Goal: Task Accomplishment & Management: Manage account settings

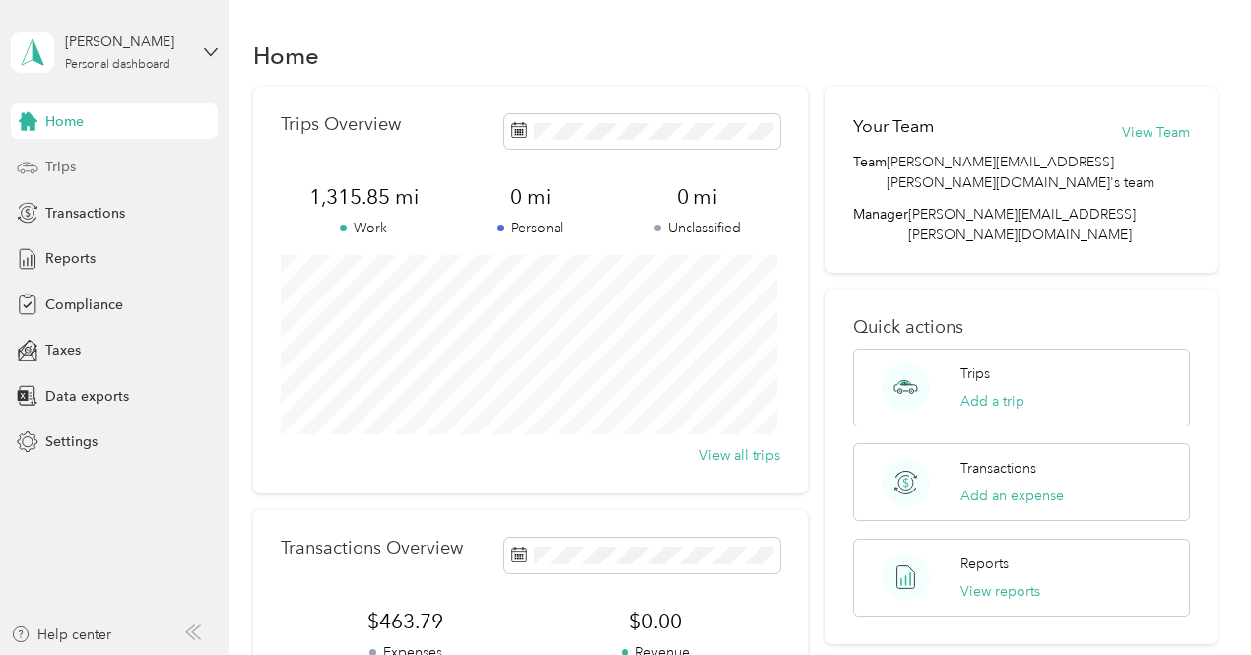
click at [67, 167] on span "Trips" at bounding box center [60, 167] width 31 height 21
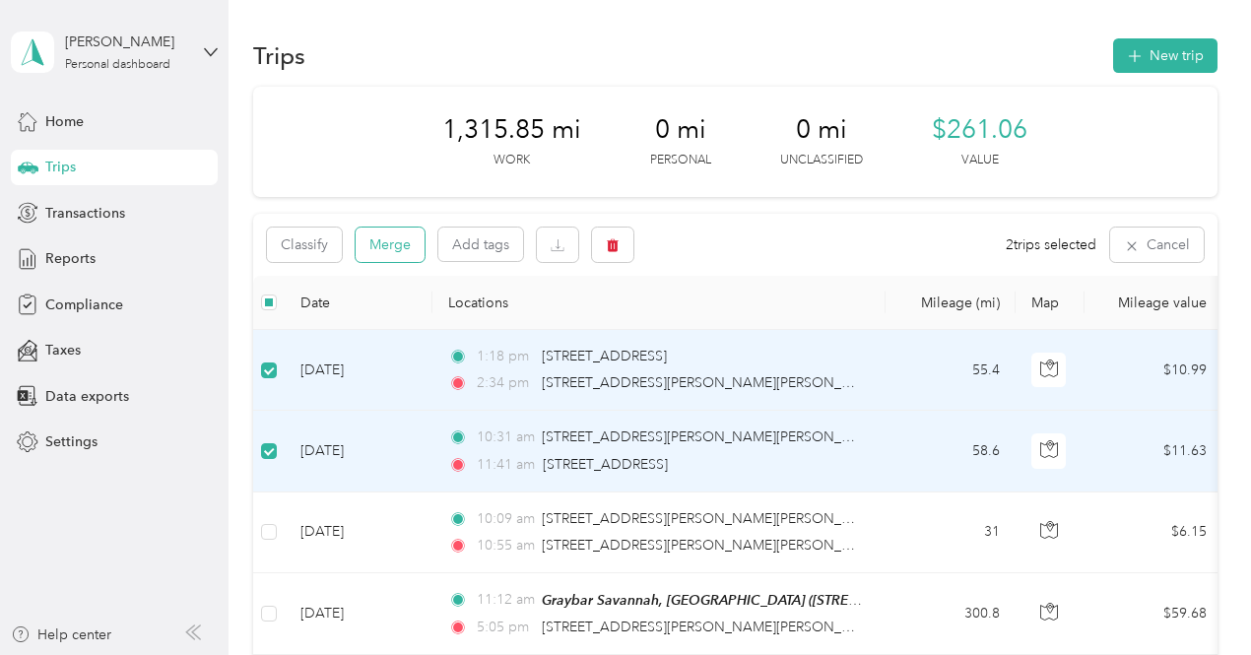
click at [387, 238] on button "Merge" at bounding box center [390, 245] width 69 height 34
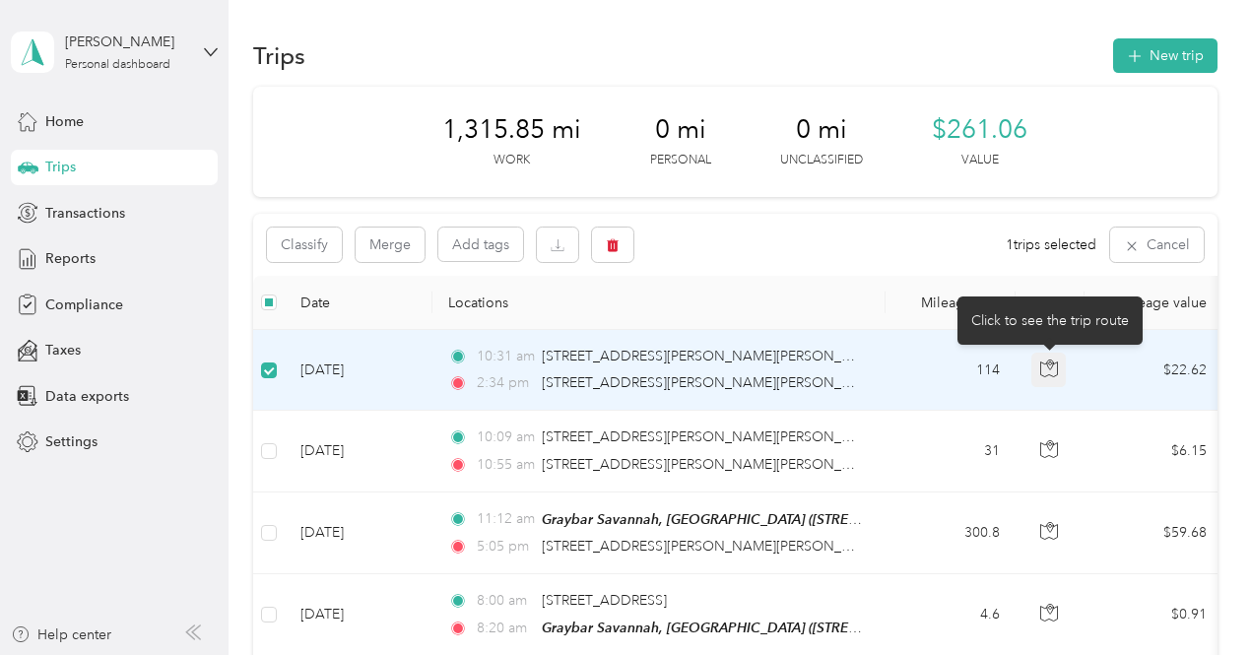
click at [1043, 371] on icon "button" at bounding box center [1050, 369] width 18 height 18
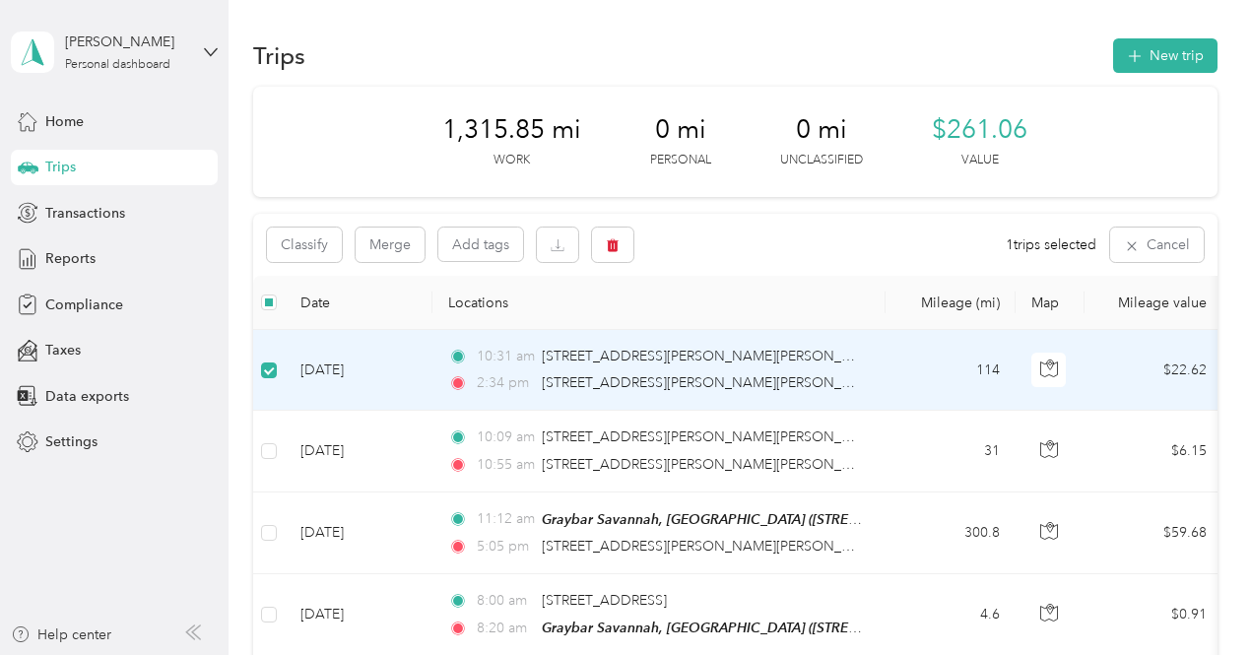
click at [751, 245] on div "Classify Merge Add tags 1 trips selected Cancel" at bounding box center [735, 245] width 965 height 62
click at [567, 366] on div "[STREET_ADDRESS][PERSON_NAME][PERSON_NAME]" at bounding box center [702, 357] width 320 height 22
click at [357, 366] on td "[DATE]" at bounding box center [359, 370] width 148 height 81
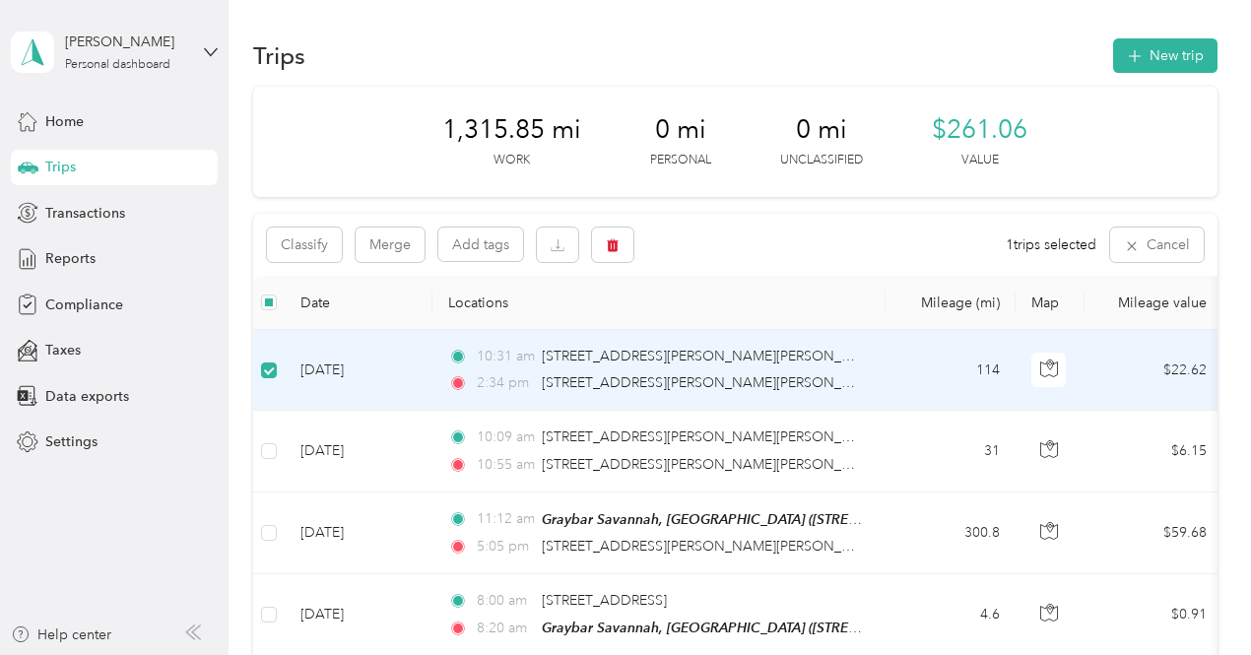
click at [357, 366] on td "[DATE]" at bounding box center [359, 370] width 148 height 81
click at [77, 204] on span "Transactions" at bounding box center [85, 213] width 80 height 21
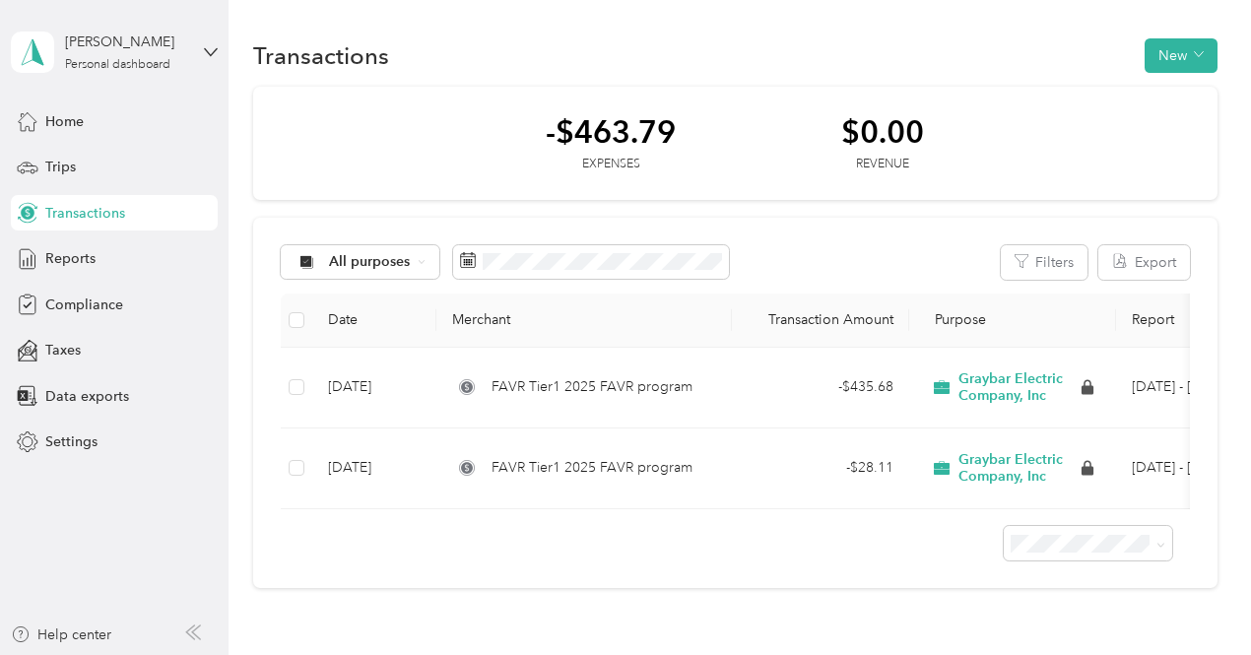
scroll to position [0, 128]
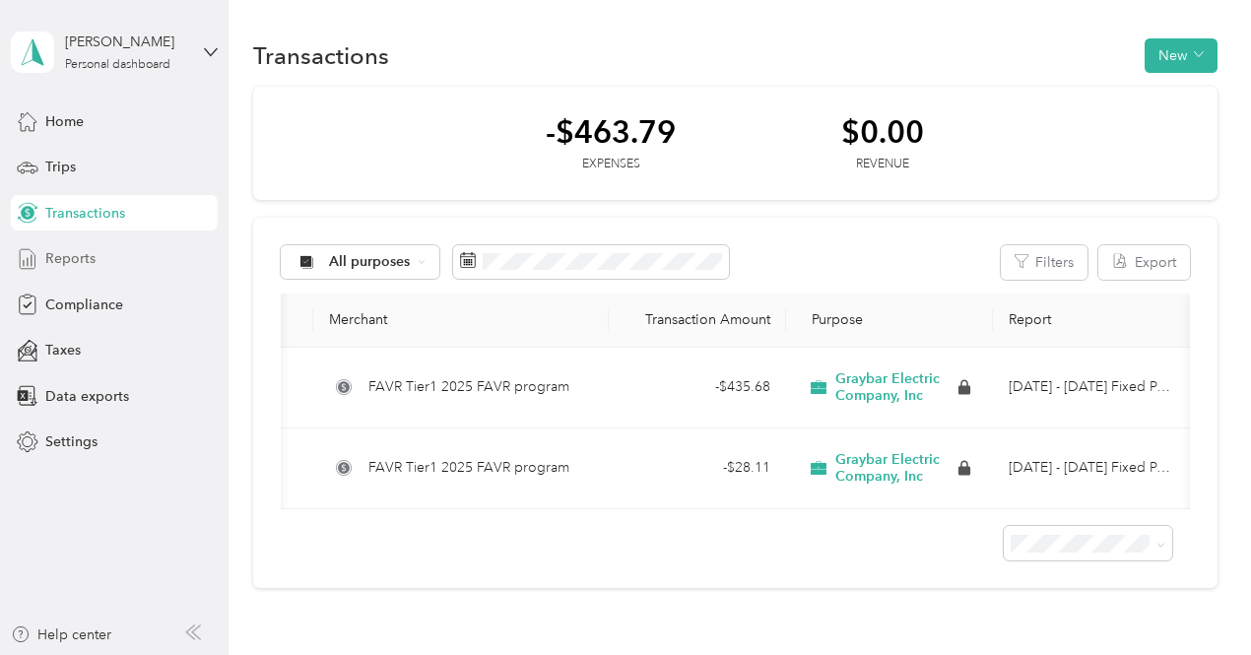
click at [65, 263] on span "Reports" at bounding box center [70, 258] width 50 height 21
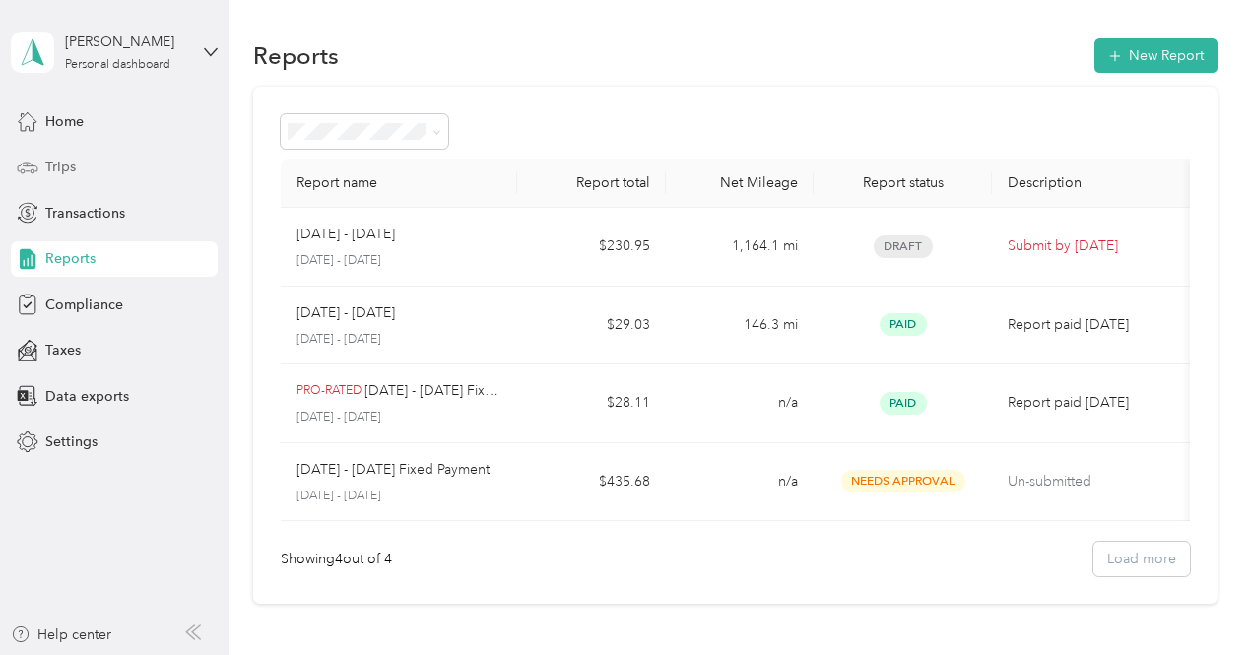
click at [59, 168] on span "Trips" at bounding box center [60, 167] width 31 height 21
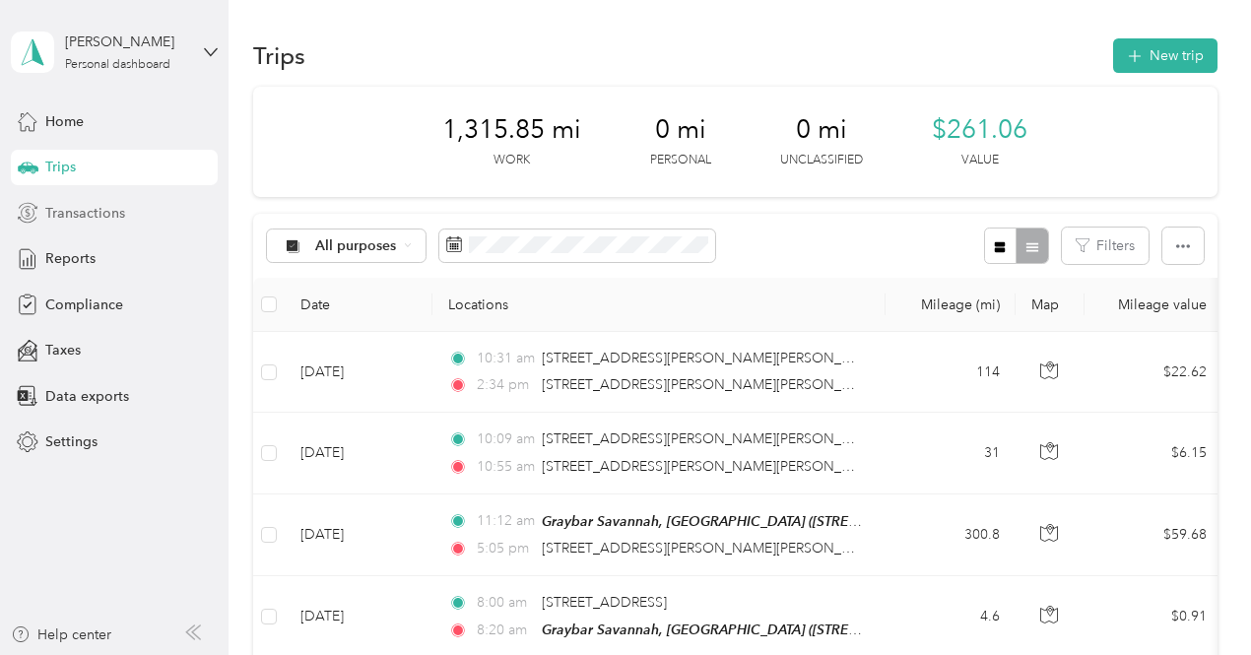
click at [79, 203] on span "Transactions" at bounding box center [85, 213] width 80 height 21
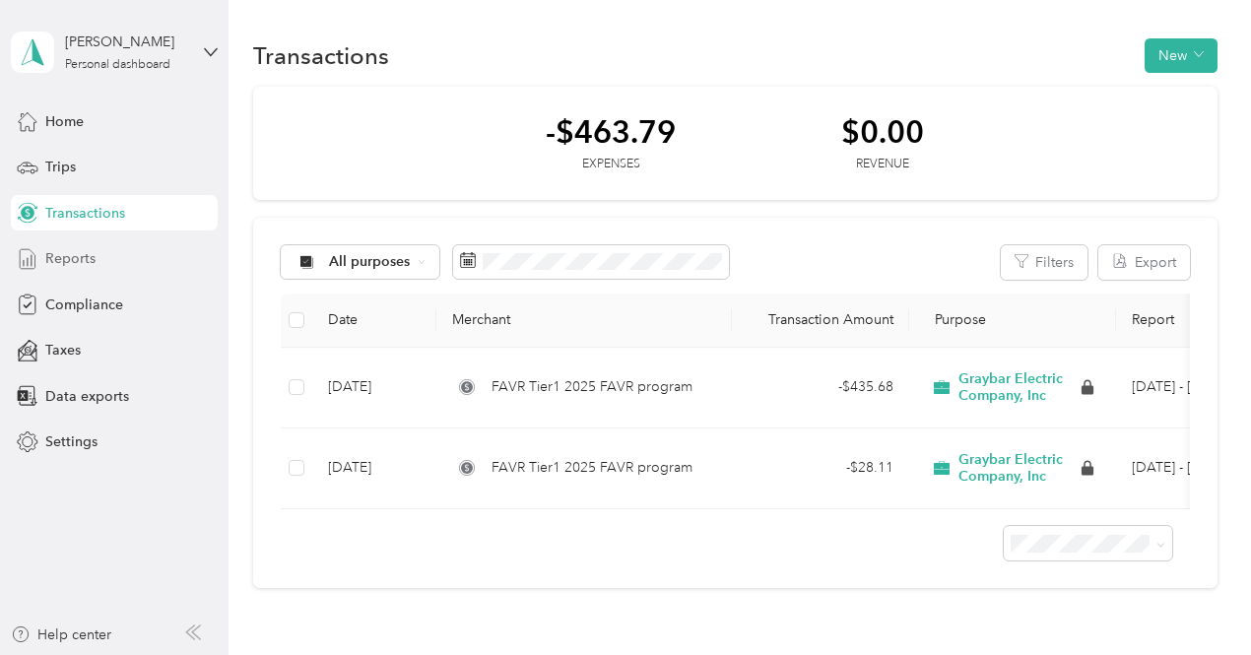
click at [81, 252] on span "Reports" at bounding box center [70, 258] width 50 height 21
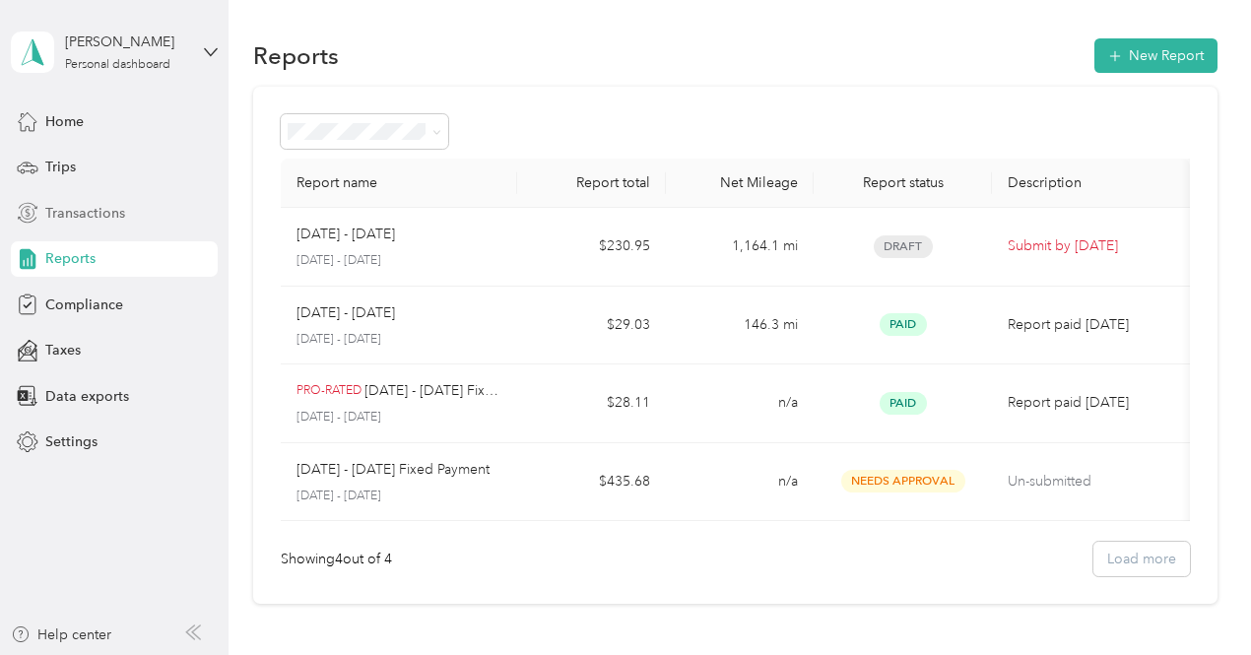
click at [60, 205] on span "Transactions" at bounding box center [85, 213] width 80 height 21
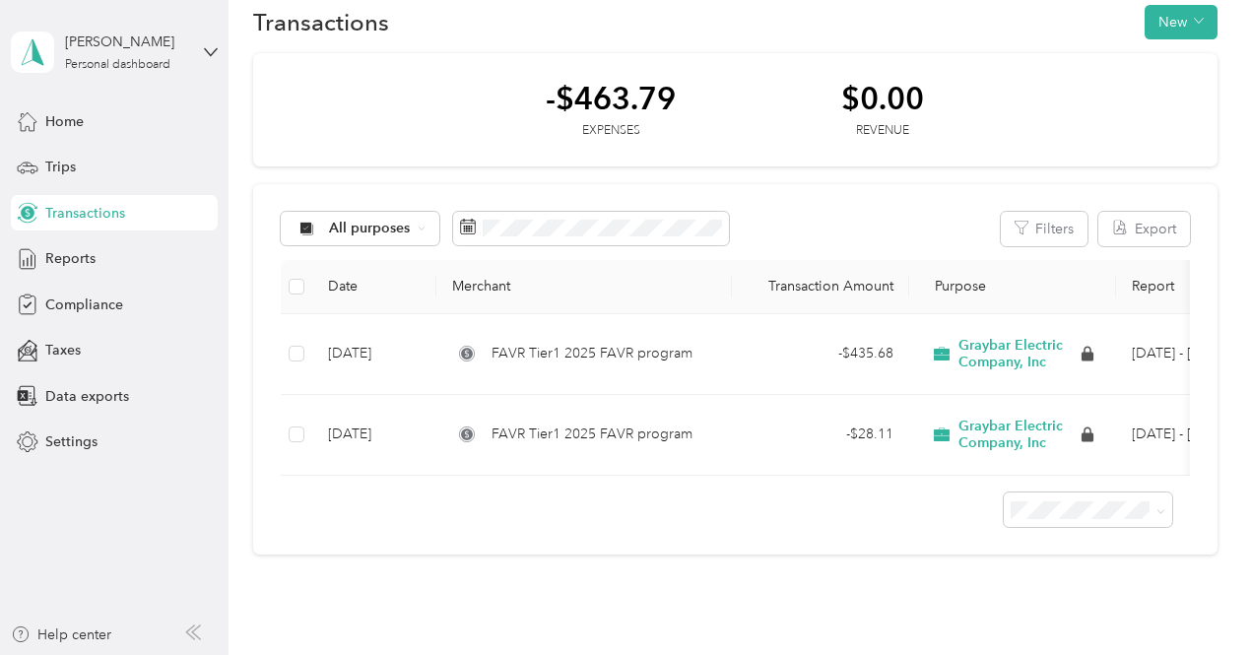
scroll to position [28, 0]
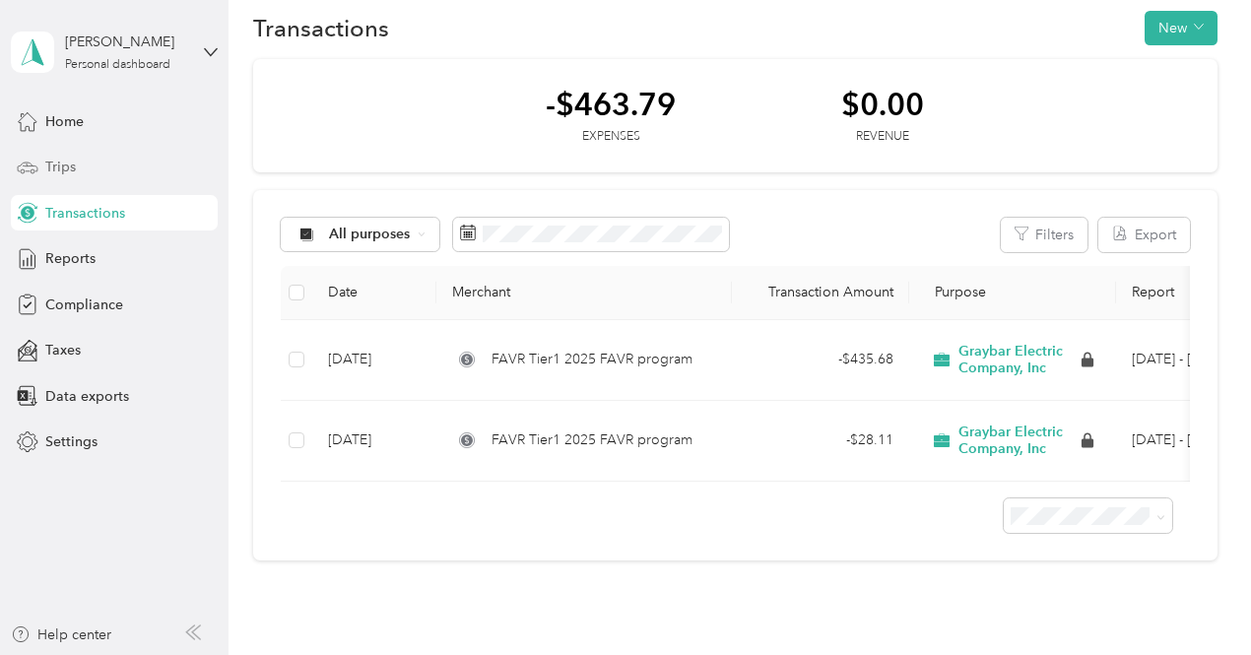
click at [47, 160] on span "Trips" at bounding box center [60, 167] width 31 height 21
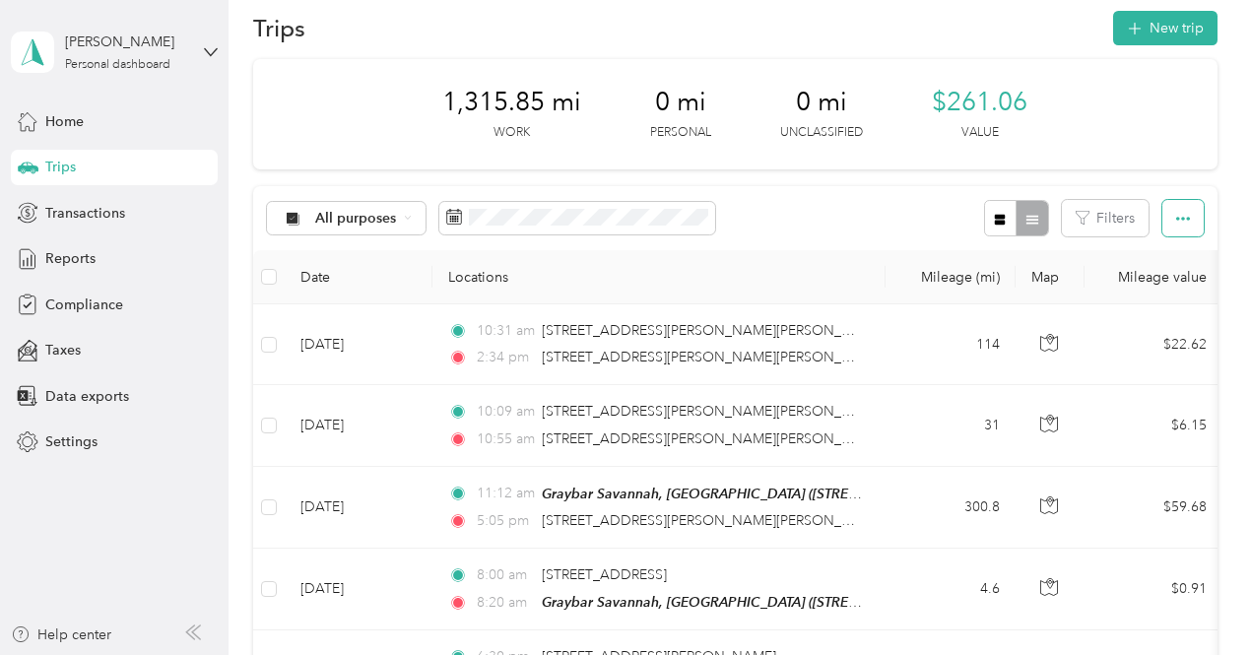
click at [1177, 214] on icon "button" at bounding box center [1184, 219] width 14 height 14
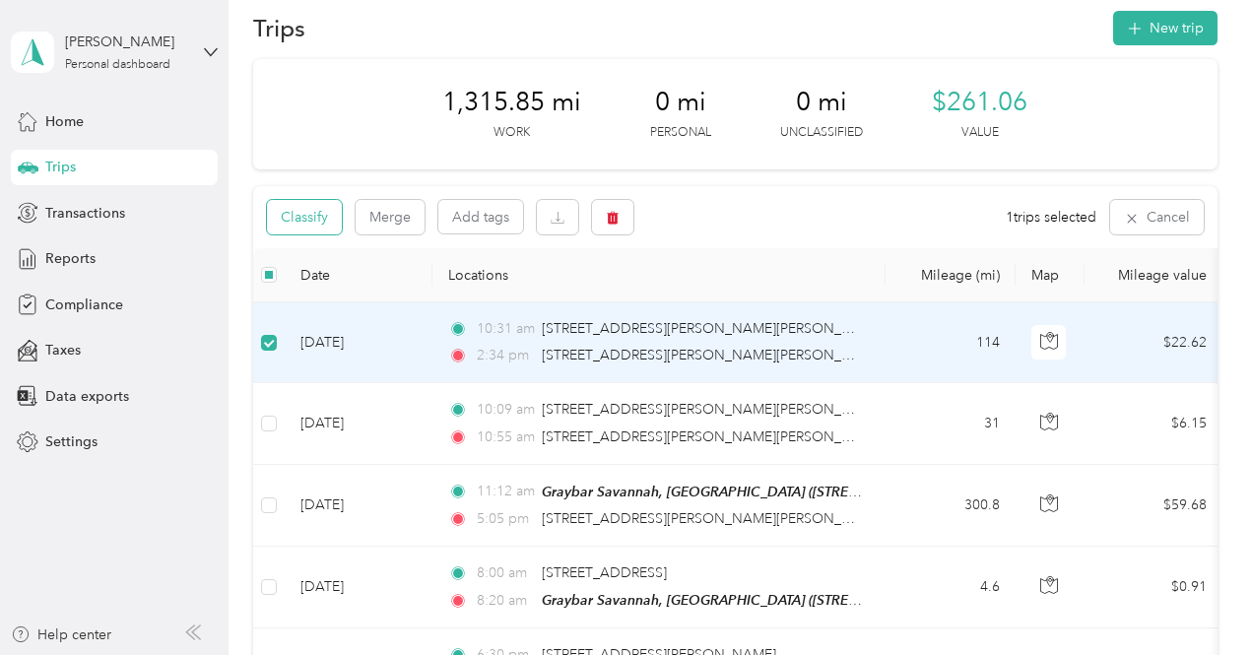
click at [294, 215] on button "Classify" at bounding box center [304, 217] width 75 height 34
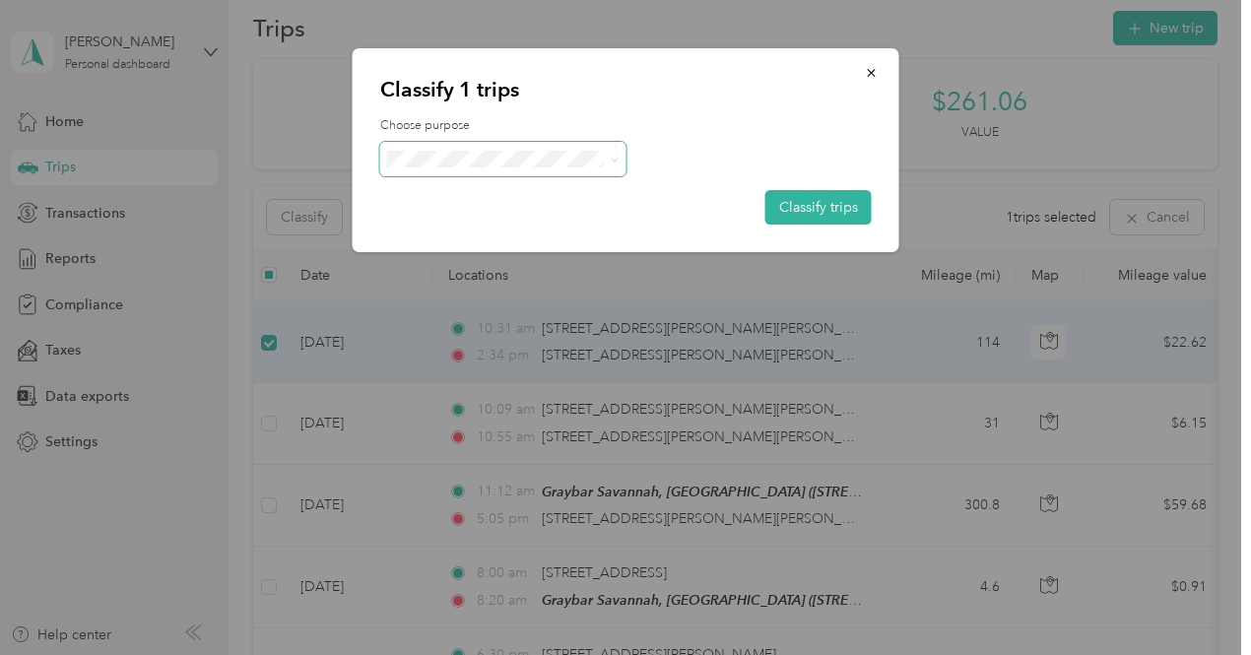
click at [611, 160] on icon at bounding box center [614, 160] width 9 height 9
click at [573, 203] on ol "Graybar Electric Company, Inc Personal" at bounding box center [509, 211] width 259 height 69
click at [874, 70] on icon "button" at bounding box center [872, 73] width 14 height 14
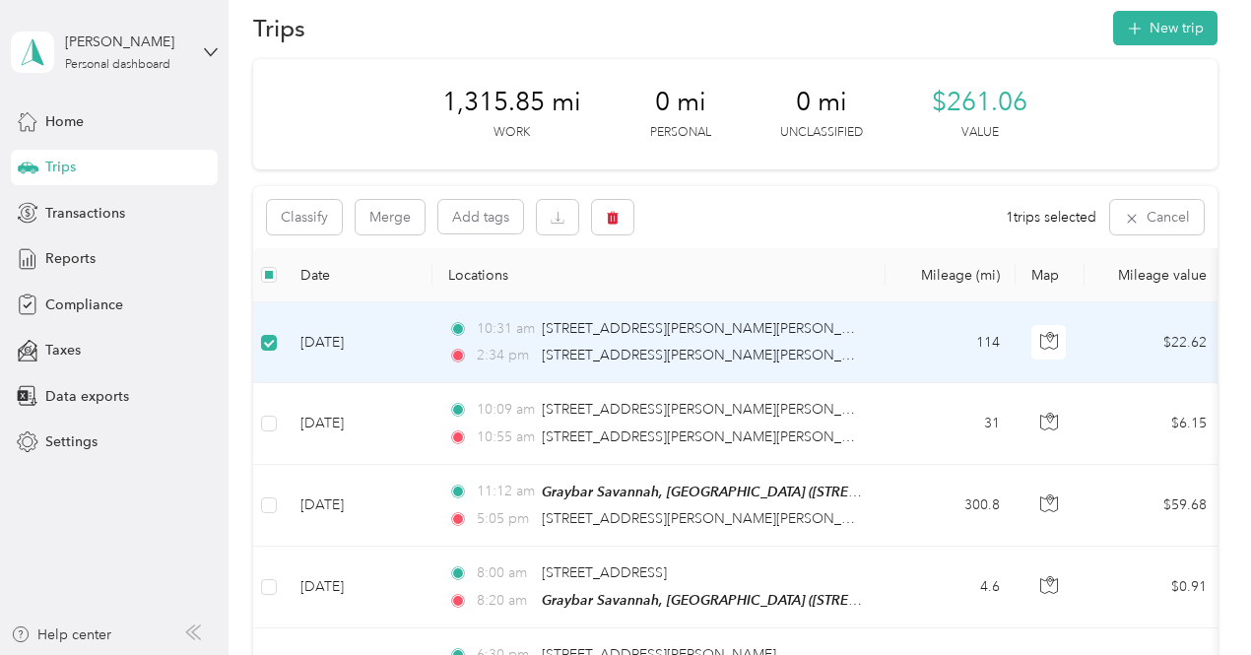
click at [356, 340] on td "[DATE]" at bounding box center [359, 343] width 148 height 81
click at [81, 215] on span "Transactions" at bounding box center [85, 213] width 80 height 21
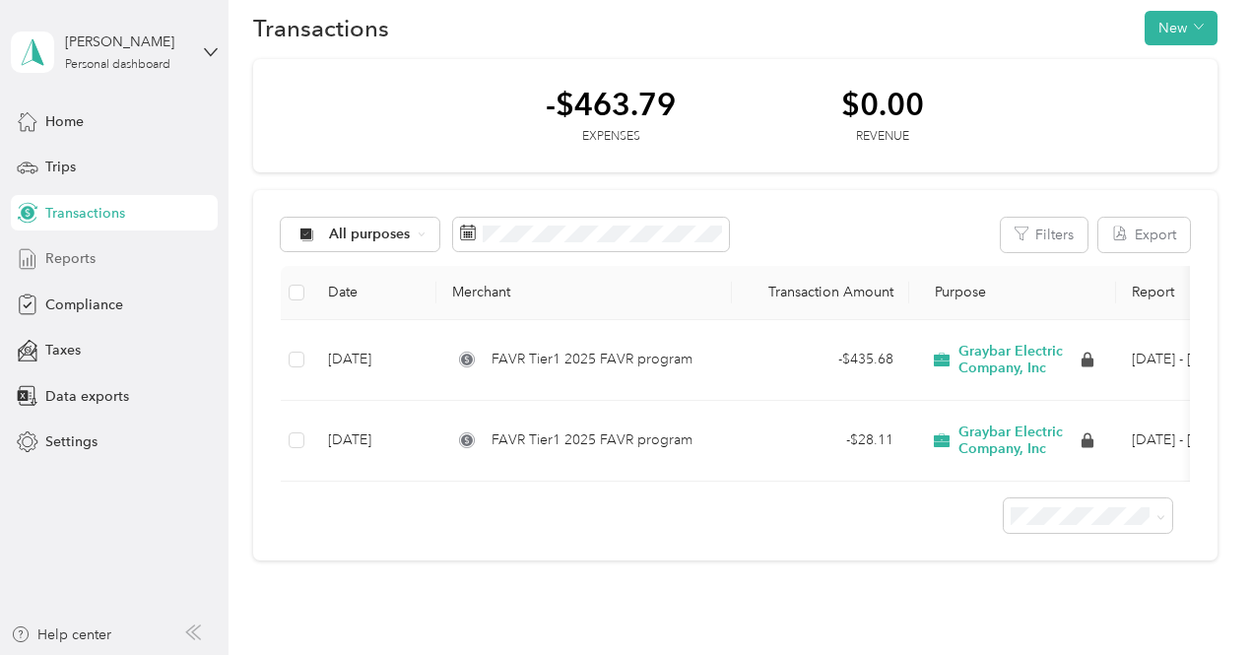
click at [79, 261] on span "Reports" at bounding box center [70, 258] width 50 height 21
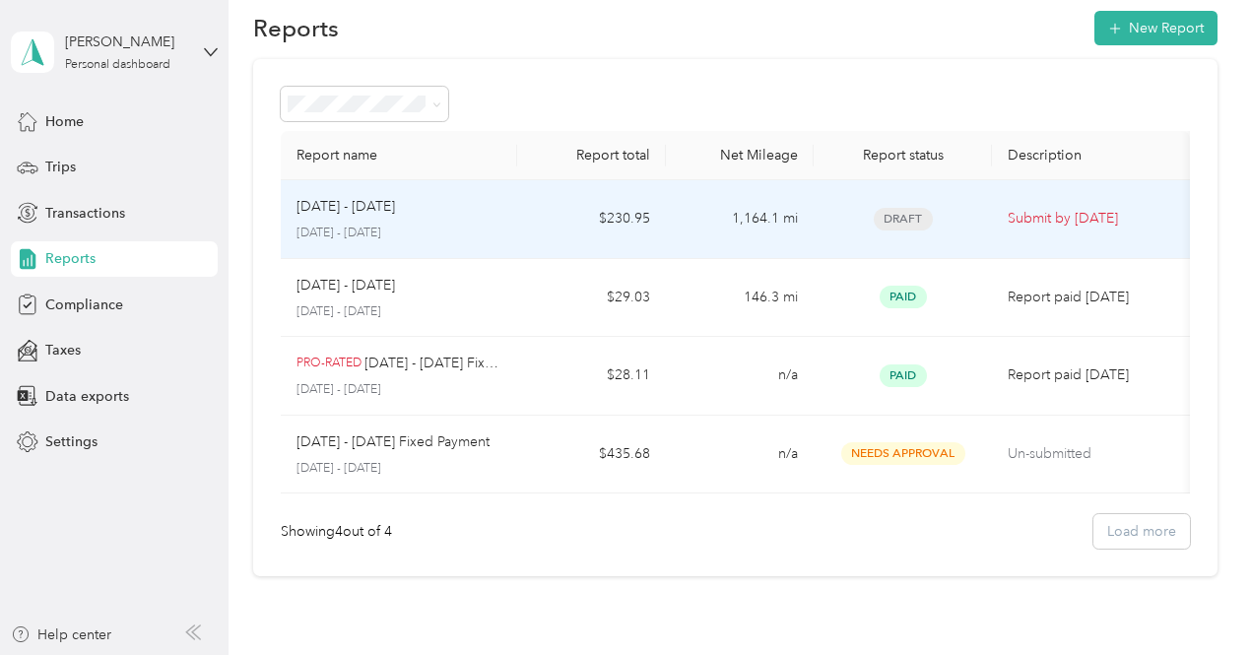
click at [922, 211] on span "Draft" at bounding box center [903, 219] width 59 height 23
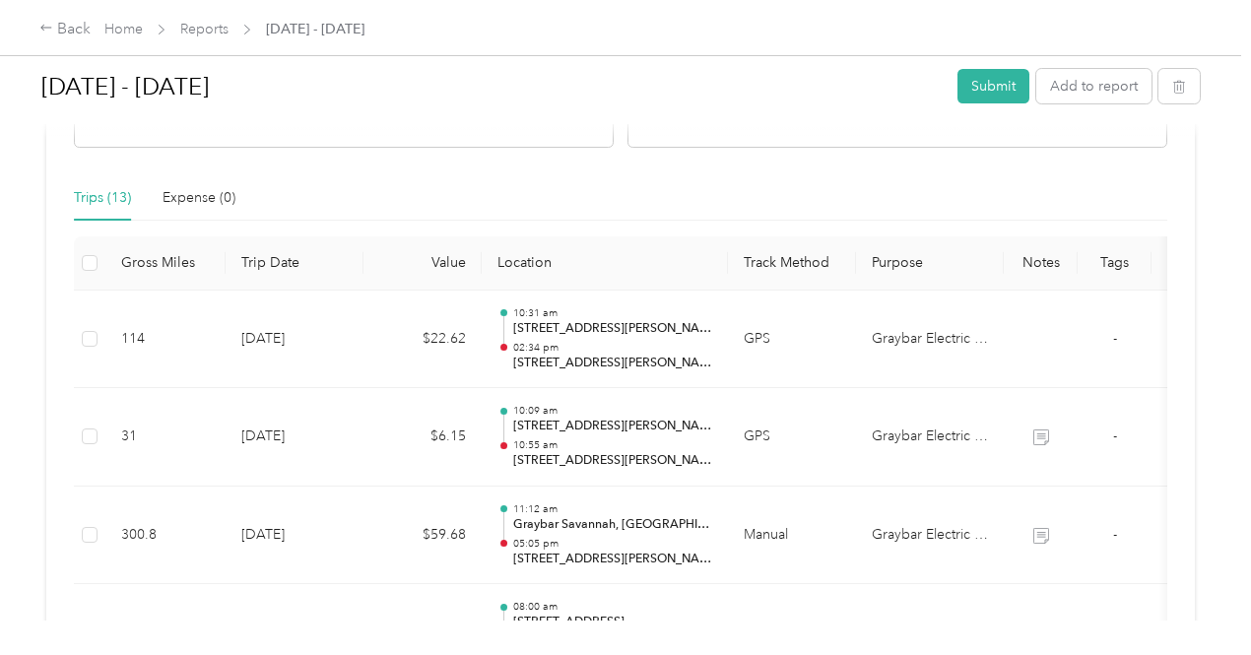
scroll to position [465, 0]
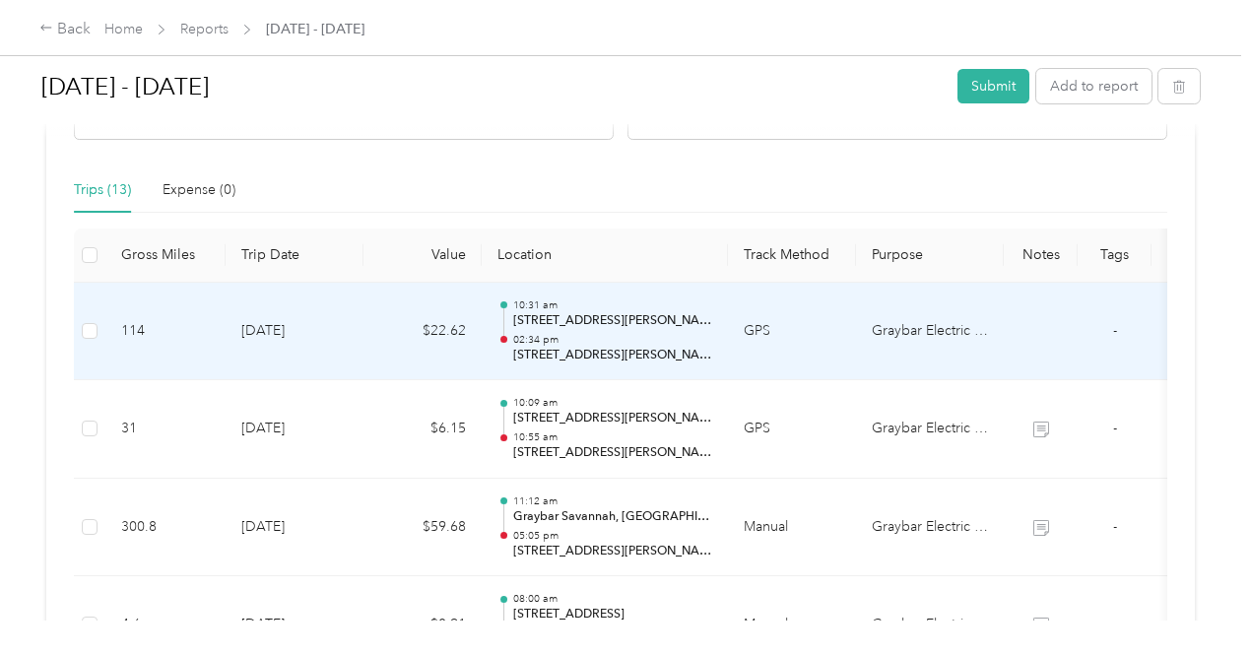
click at [583, 328] on div "10:31 am [STREET_ADDRESS][PERSON_NAME][PERSON_NAME] 02:34 pm [STREET_ADDRESS][P…" at bounding box center [612, 332] width 199 height 66
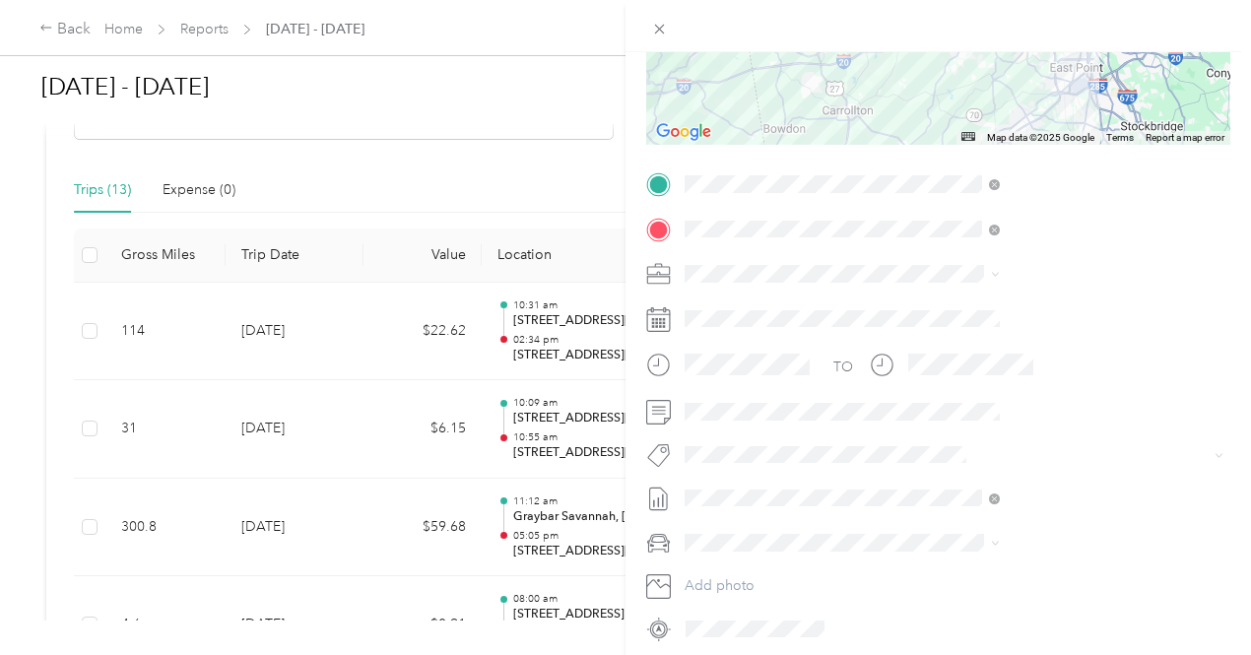
scroll to position [307, 0]
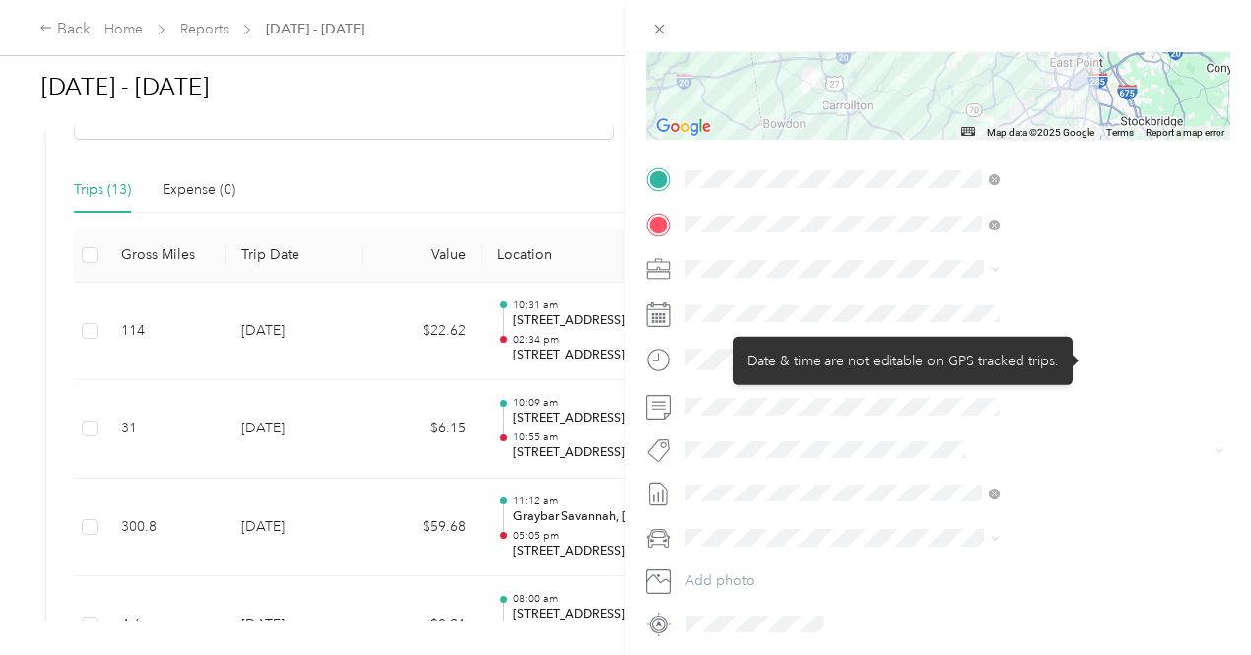
click at [1040, 371] on div at bounding box center [971, 360] width 138 height 34
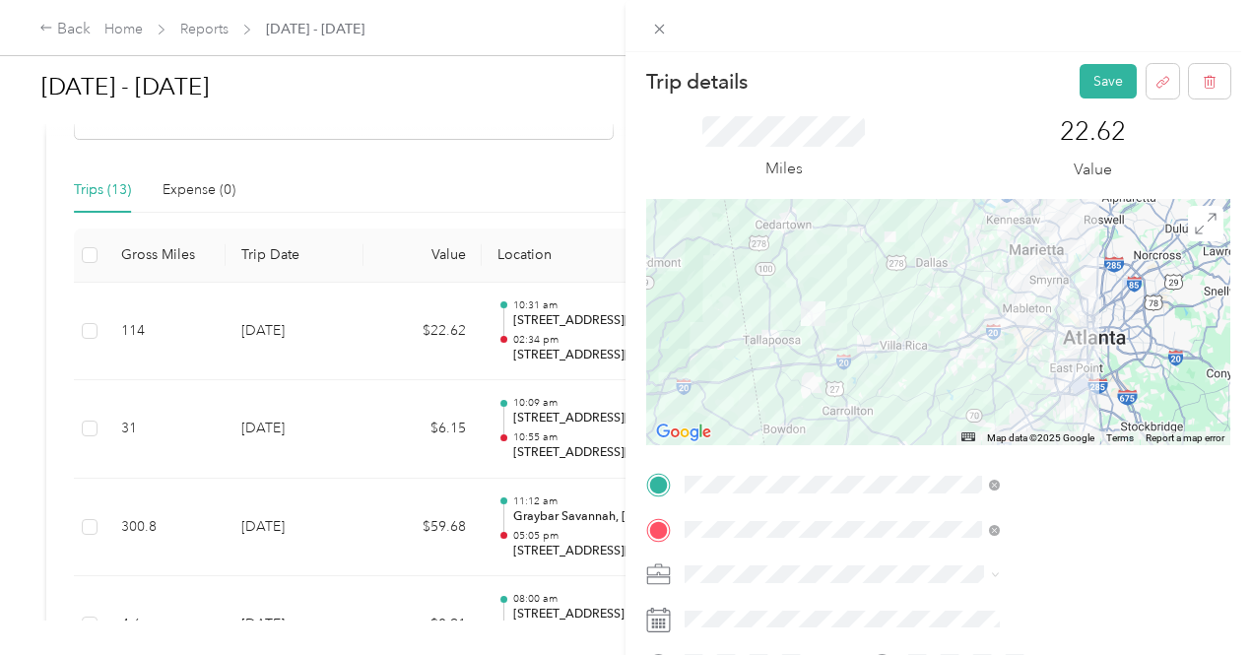
scroll to position [0, 0]
click at [1096, 81] on button "Save" at bounding box center [1108, 83] width 57 height 34
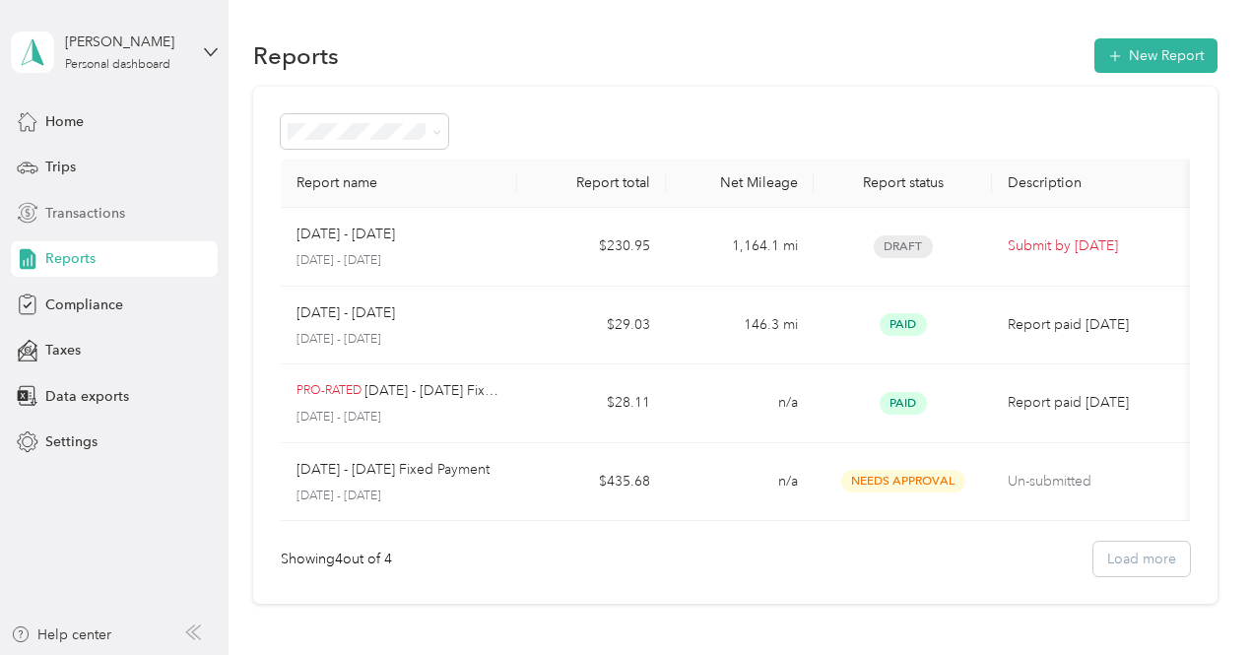
click at [91, 218] on span "Transactions" at bounding box center [85, 213] width 80 height 21
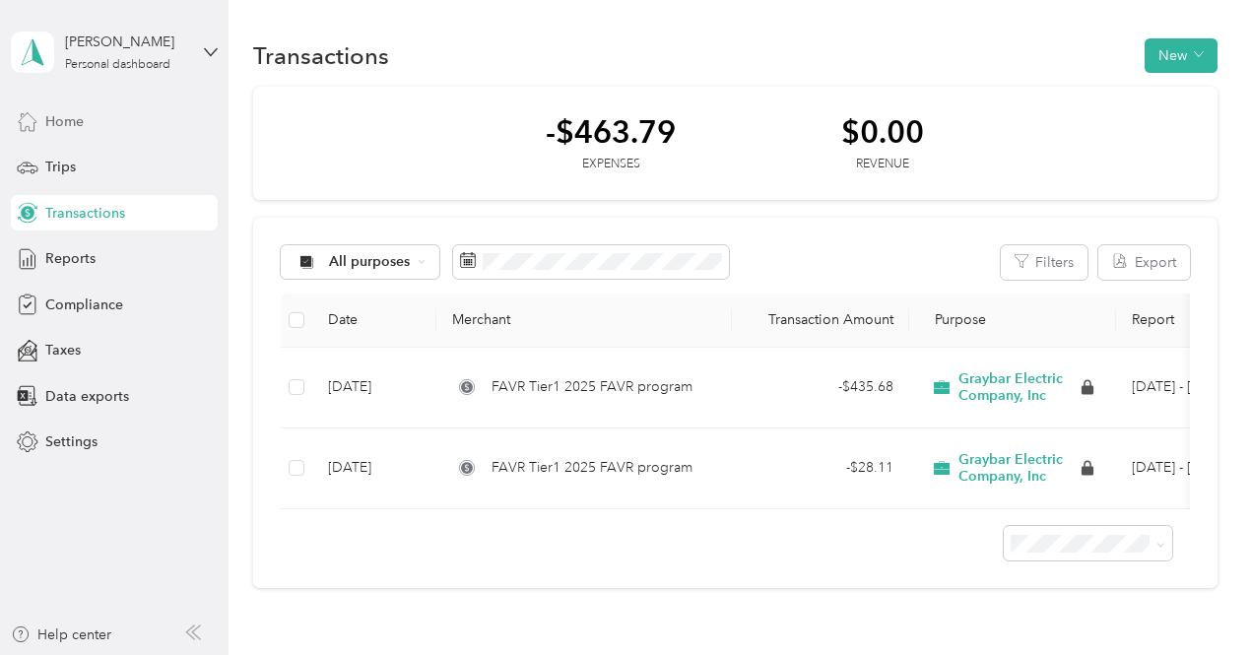
click at [51, 123] on span "Home" at bounding box center [64, 121] width 38 height 21
